Goal: Task Accomplishment & Management: Complete application form

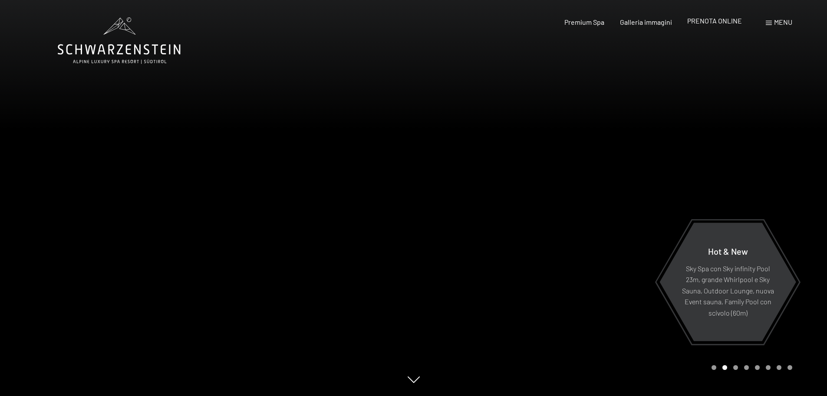
click at [708, 22] on span "PRENOTA ONLINE" at bounding box center [715, 21] width 55 height 8
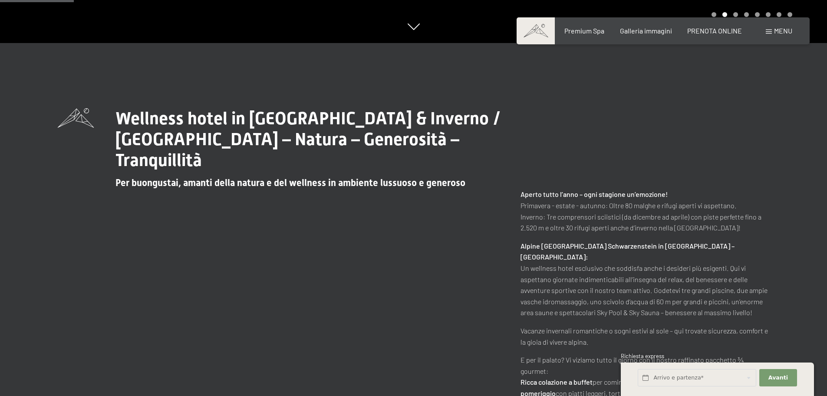
scroll to position [434, 0]
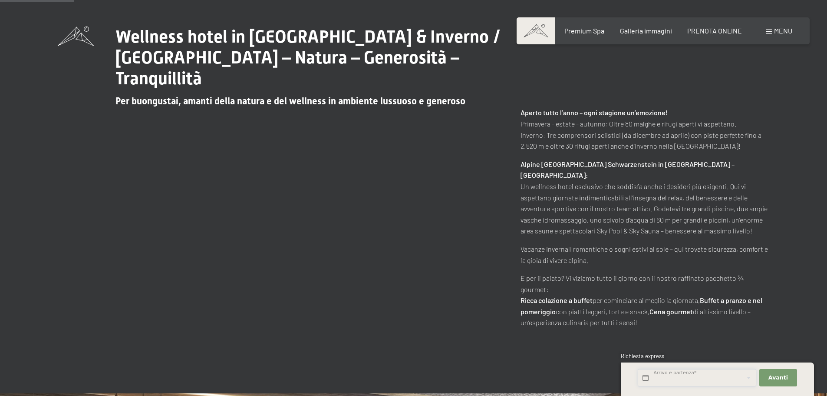
click at [696, 374] on input "text" at bounding box center [697, 378] width 119 height 18
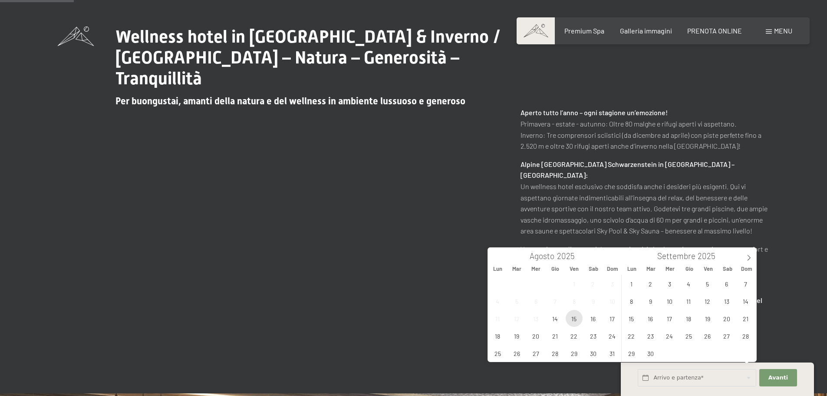
click at [576, 319] on span "15" at bounding box center [574, 318] width 17 height 17
click at [613, 318] on span "17" at bounding box center [612, 318] width 17 height 17
type input "Ven. 15/08/2025 - Dom. 17/08/2025"
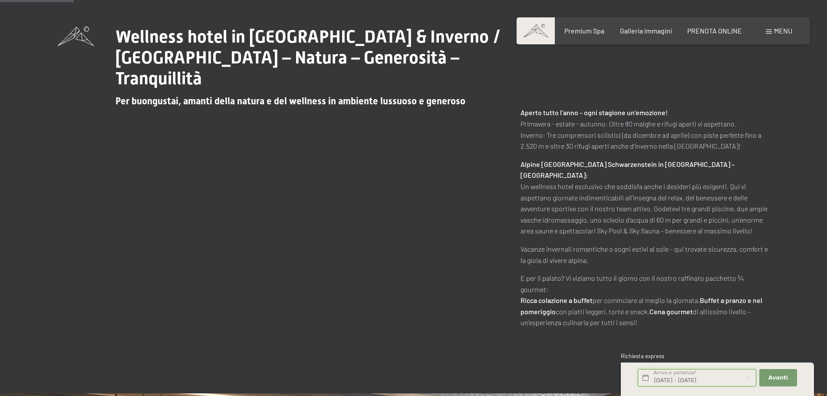
scroll to position [0, 1]
click at [777, 376] on span "Avanti" at bounding box center [779, 378] width 20 height 8
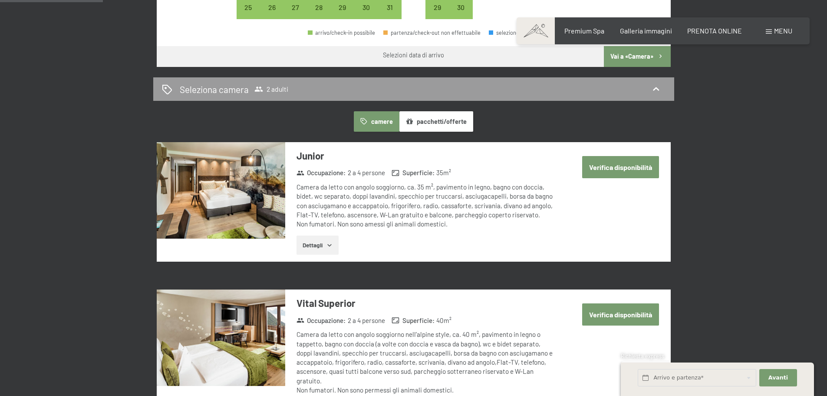
scroll to position [143, 0]
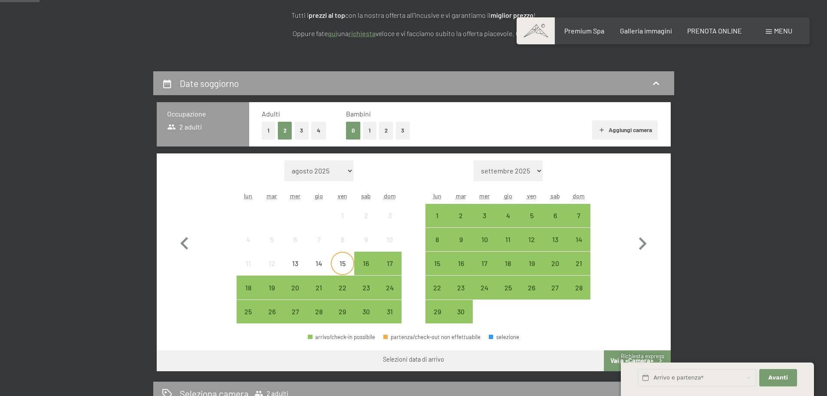
click at [342, 268] on div "15" at bounding box center [343, 271] width 22 height 22
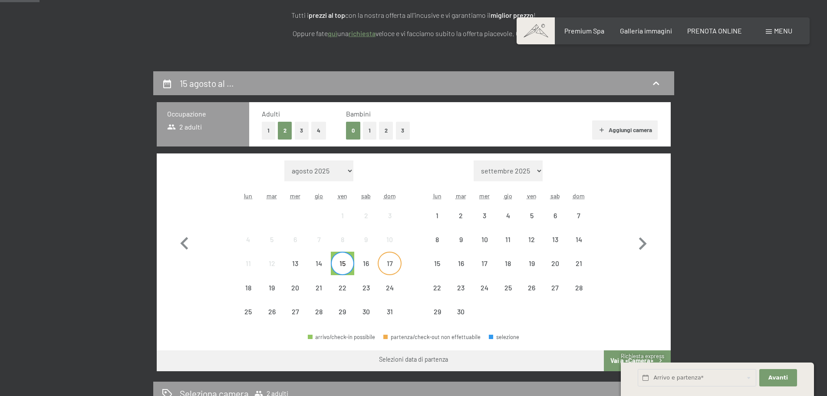
click at [382, 266] on div "17" at bounding box center [390, 271] width 22 height 22
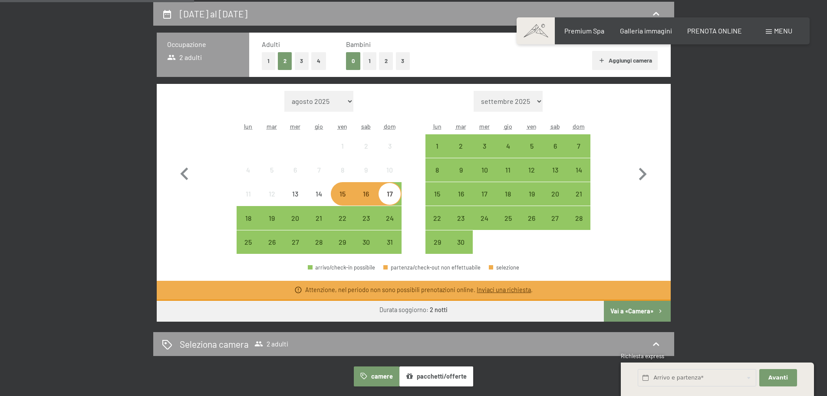
scroll to position [273, 0]
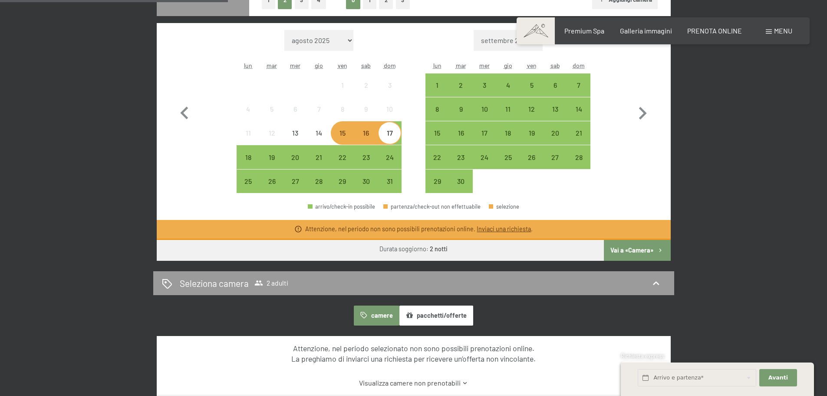
click at [620, 246] on button "Vai a «Camera»" at bounding box center [637, 250] width 66 height 21
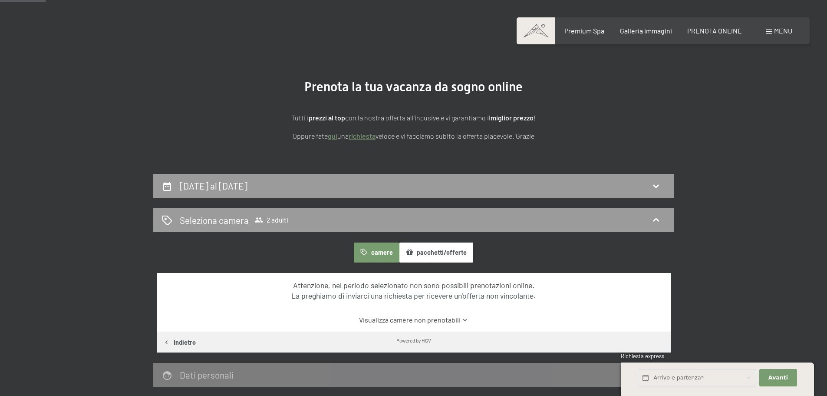
scroll to position [0, 0]
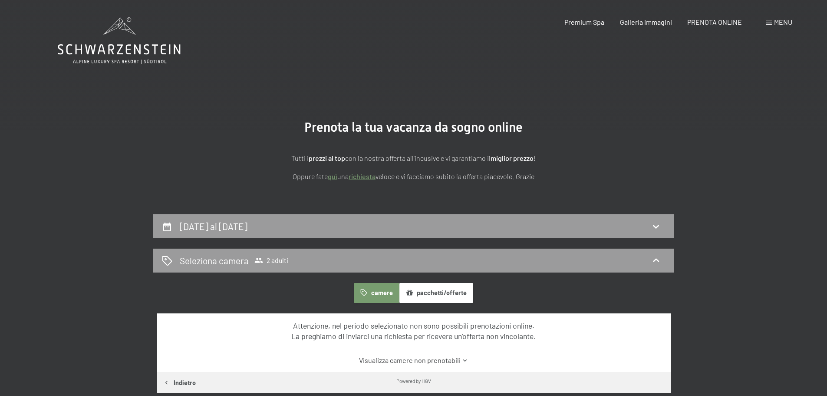
click at [117, 29] on icon at bounding box center [119, 40] width 123 height 46
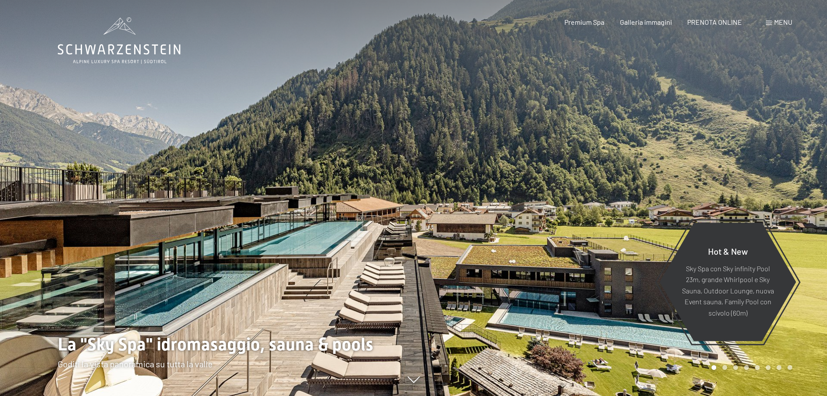
click at [773, 22] on div "Menu" at bounding box center [779, 22] width 26 height 10
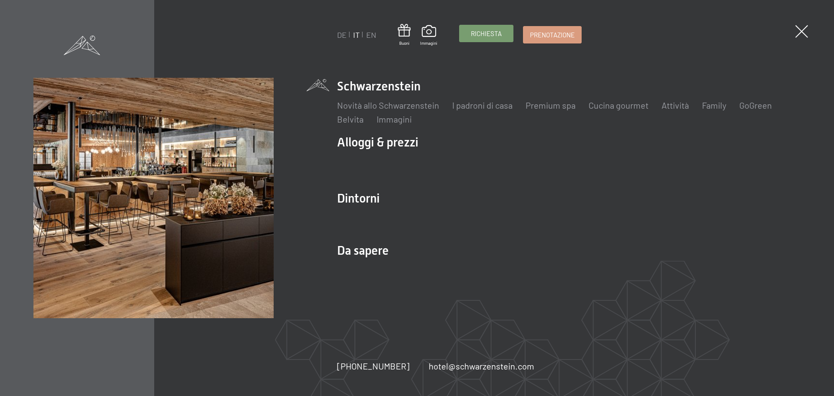
click at [491, 32] on span "Richiesta" at bounding box center [486, 33] width 31 height 9
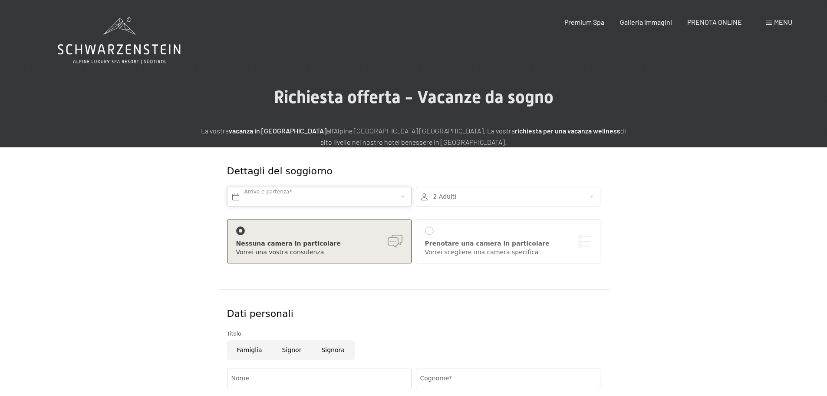
click at [322, 195] on input "text" at bounding box center [319, 197] width 185 height 20
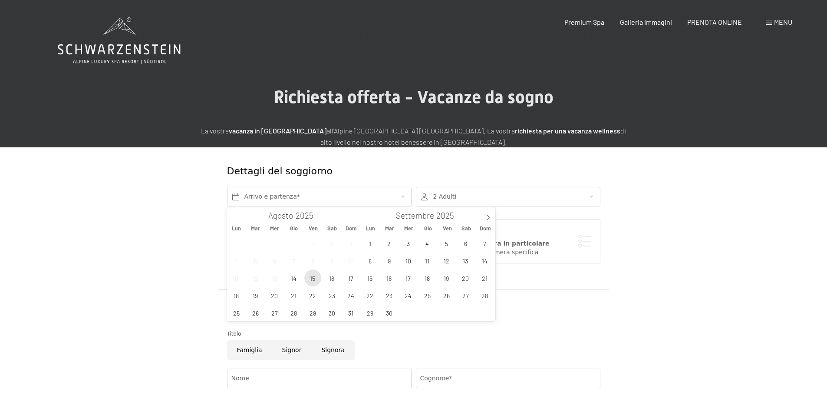
click at [310, 282] on span "15" at bounding box center [312, 277] width 17 height 17
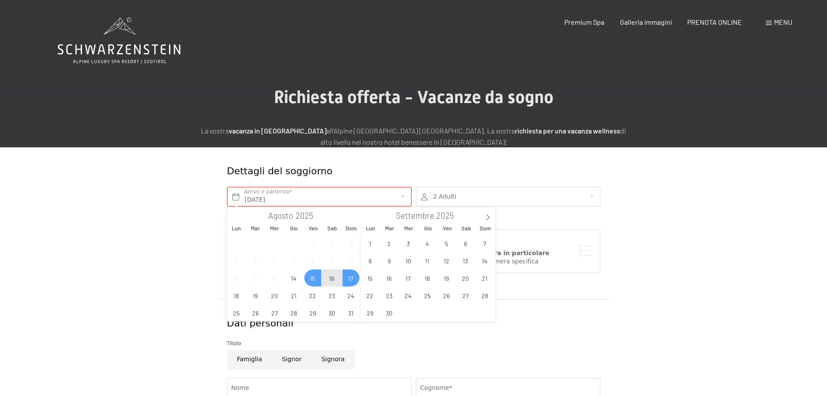
click at [350, 278] on span "17" at bounding box center [351, 277] width 17 height 17
type input "Ven. 15/08/2025 - Dom. 17/08/2025"
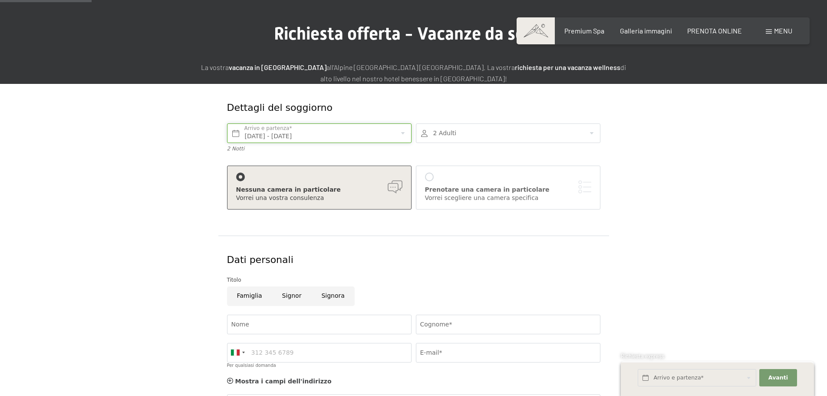
scroll to position [174, 0]
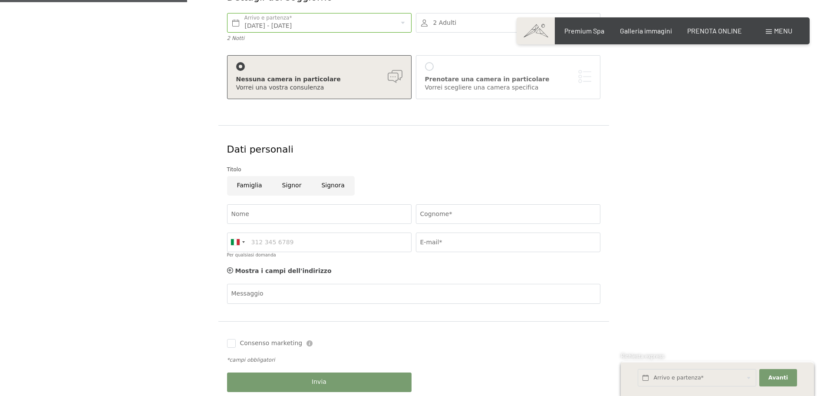
click at [289, 182] on input "Signor" at bounding box center [292, 186] width 40 height 20
radio input "true"
click at [288, 212] on input "Nome" at bounding box center [319, 214] width 185 height 20
type input "luca"
click at [467, 215] on input "Cognome*" at bounding box center [508, 214] width 185 height 20
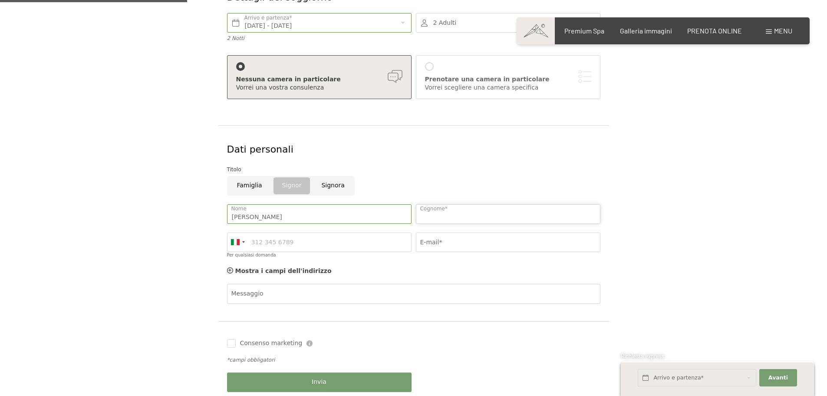
type input "labadessa"
click at [458, 244] on input "E-mail*" at bounding box center [508, 242] width 185 height 20
type input "luca.labadessa@gmail.com"
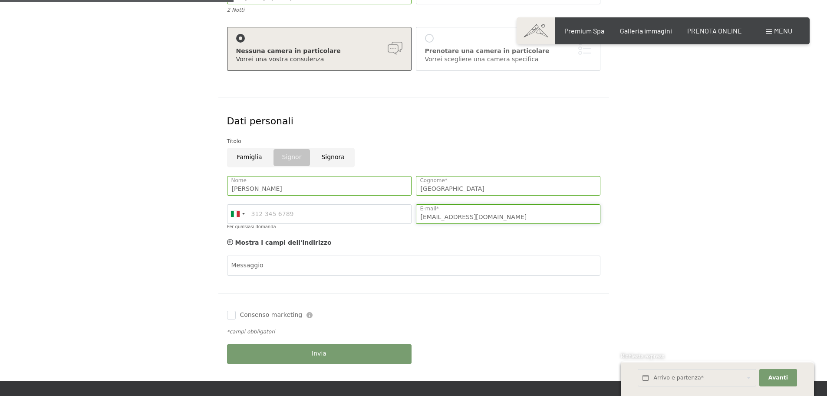
scroll to position [217, 0]
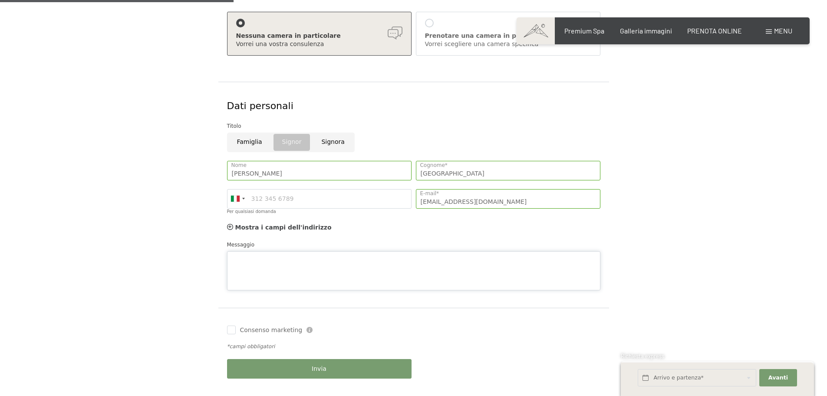
click at [315, 254] on textarea "Messaggio" at bounding box center [414, 270] width 374 height 39
type textarea "volevo sapere se avete disponibilità grazie mille"
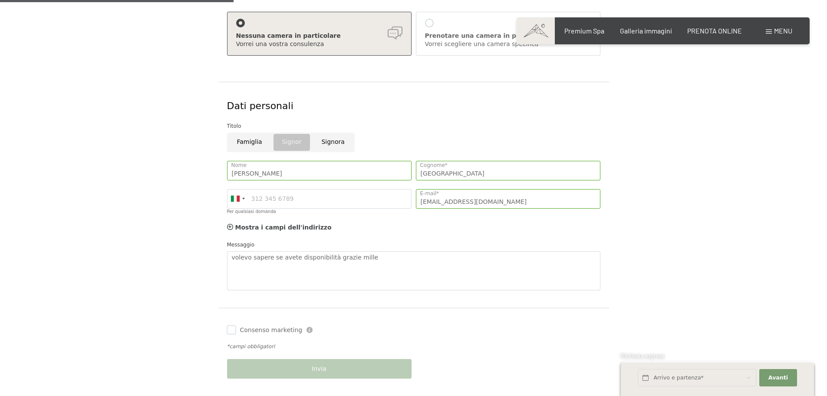
click at [235, 328] on input "Consenso marketing" at bounding box center [231, 329] width 9 height 9
checkbox input "true"
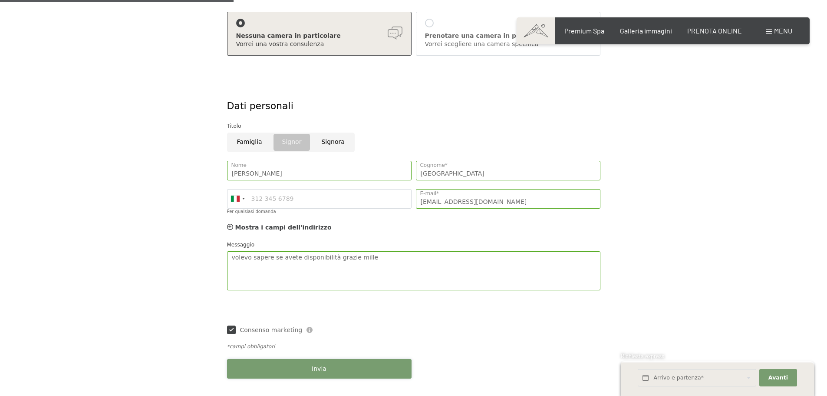
click at [303, 364] on button "Invia" at bounding box center [319, 369] width 185 height 20
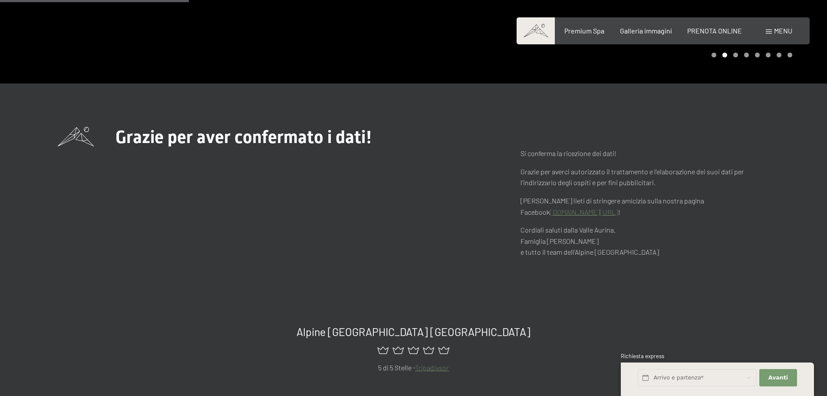
scroll to position [391, 0]
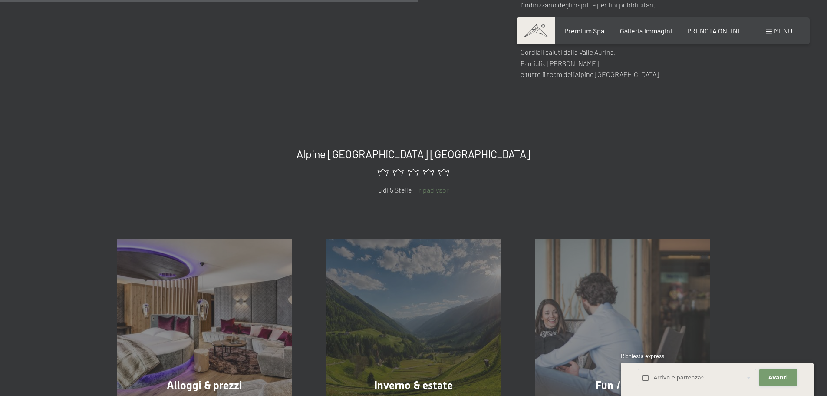
click at [781, 374] on span "Avanti" at bounding box center [779, 378] width 20 height 8
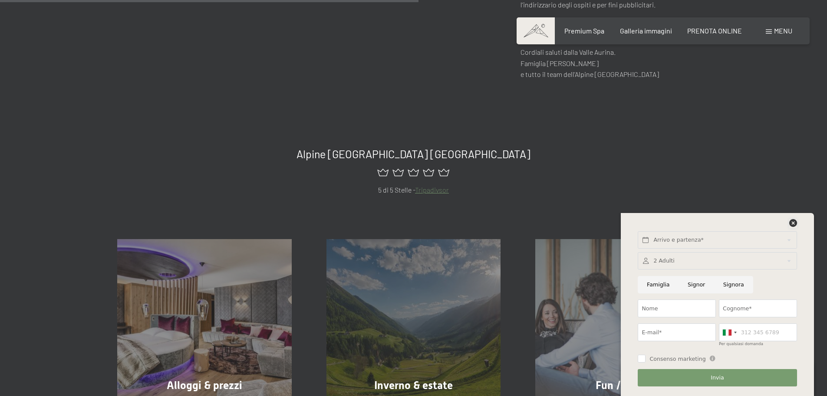
click at [796, 224] on icon at bounding box center [794, 223] width 8 height 8
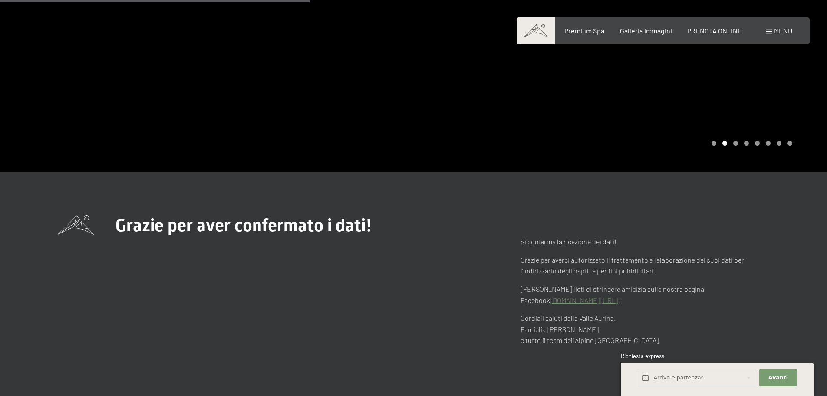
scroll to position [0, 0]
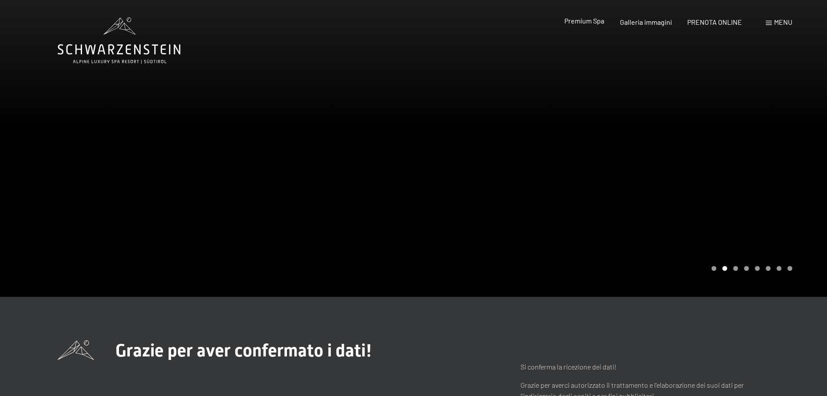
click at [593, 20] on span "Premium Spa" at bounding box center [585, 21] width 40 height 8
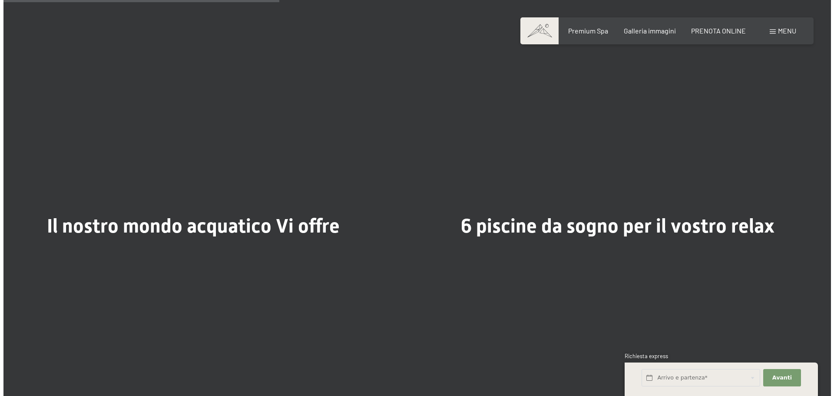
scroll to position [2341, 0]
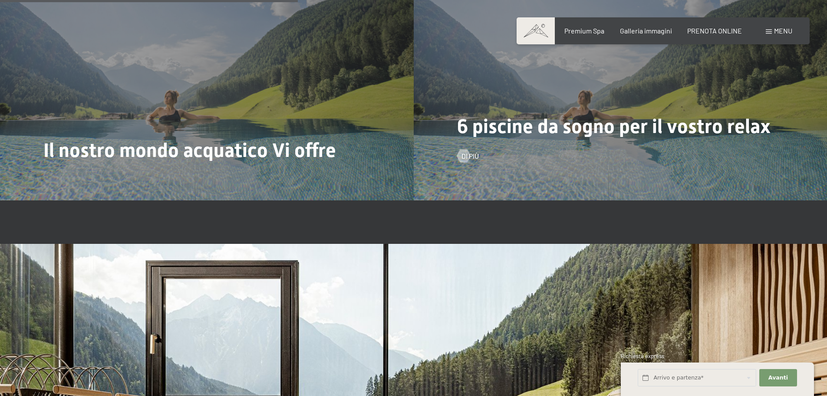
click at [575, 153] on div "6 piscine da sogno per il vostro relax Di più" at bounding box center [621, 45] width 414 height 310
click at [473, 151] on span "Di più" at bounding box center [478, 156] width 17 height 10
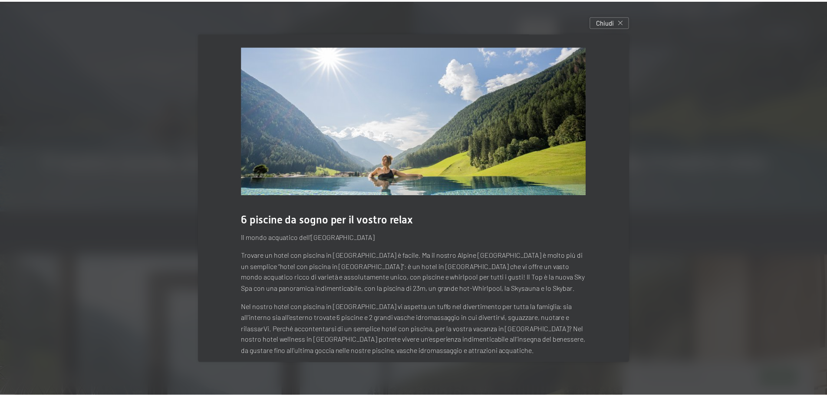
scroll to position [0, 0]
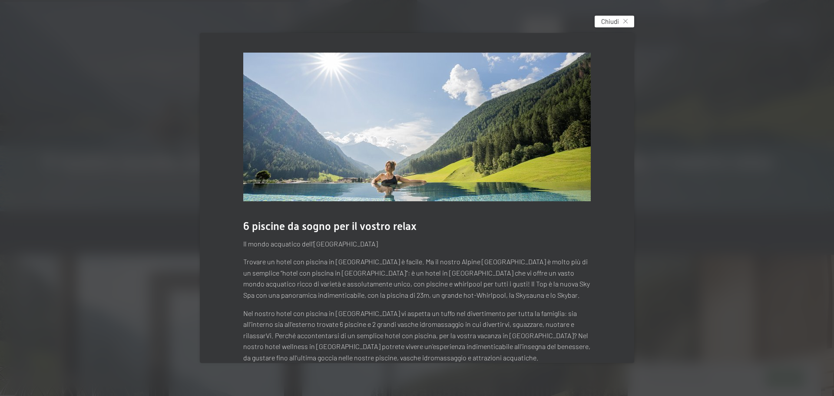
click at [622, 25] on div "Chiudi" at bounding box center [615, 22] width 40 height 12
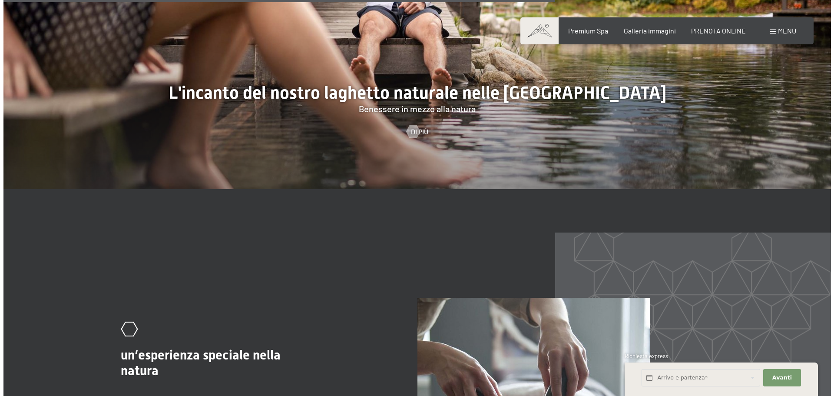
scroll to position [3557, 0]
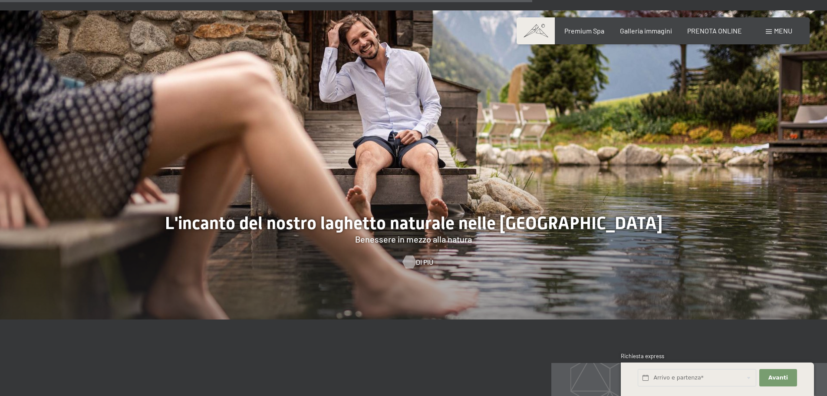
click at [418, 257] on span "Di più" at bounding box center [424, 262] width 17 height 10
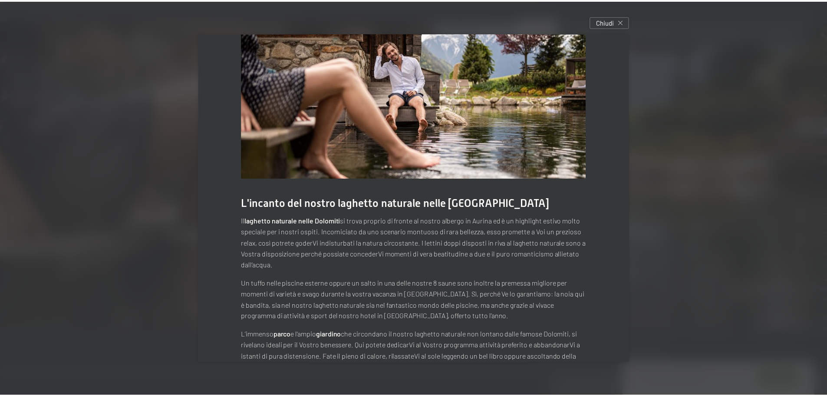
scroll to position [0, 0]
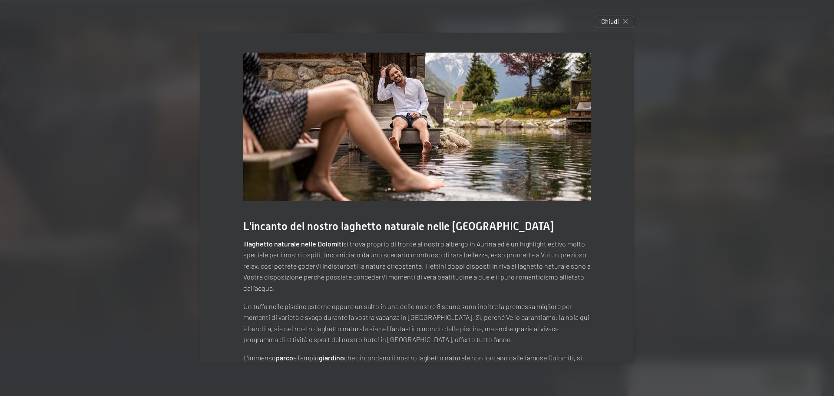
click at [617, 28] on div "L'incanto del nostro laghetto naturale nelle Dolomiti Il laghetto naturale nell…" at bounding box center [417, 198] width 460 height 356
click at [617, 24] on span "Chiudi" at bounding box center [610, 21] width 18 height 9
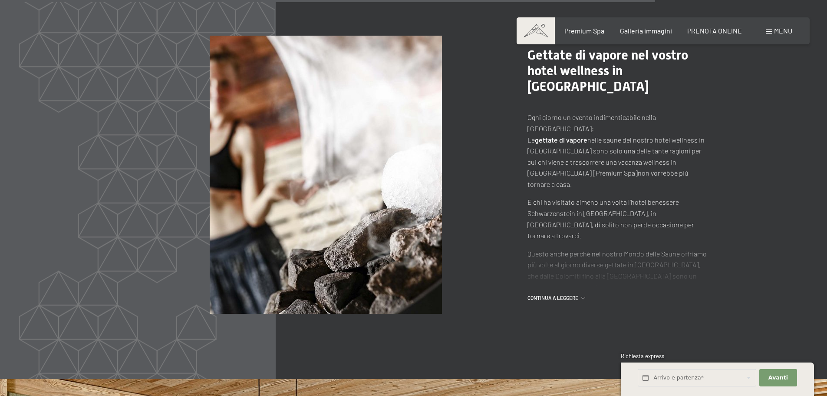
scroll to position [4426, 0]
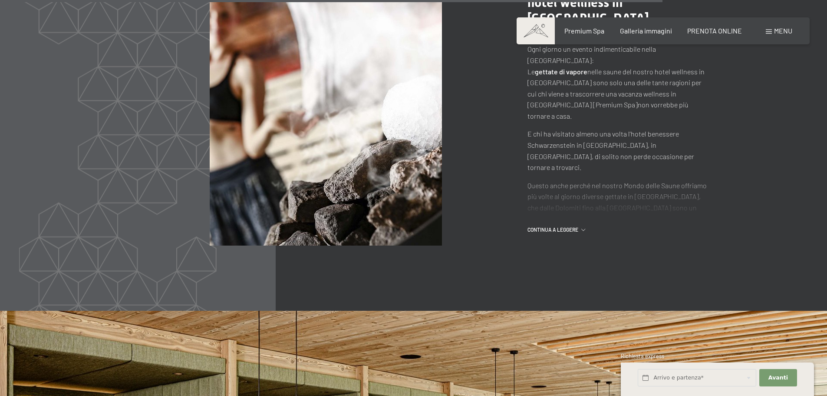
click at [562, 226] on span "continua a leggere" at bounding box center [555, 229] width 54 height 7
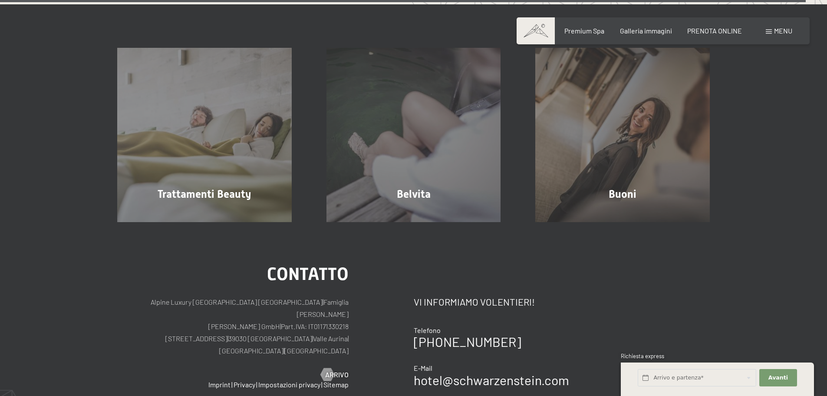
scroll to position [5586, 0]
